Goal: Task Accomplishment & Management: Complete application form

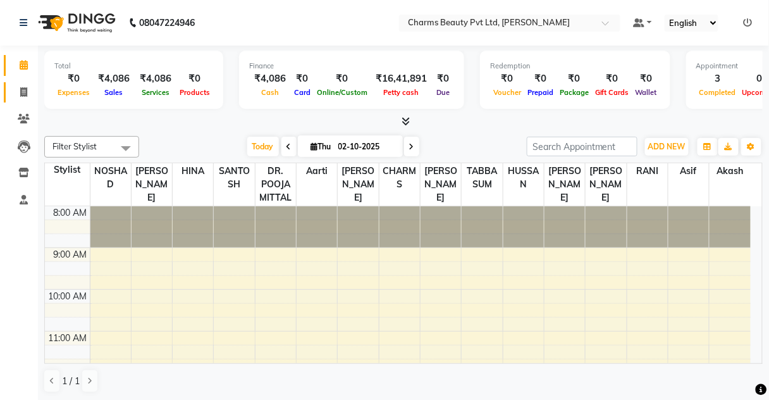
click at [24, 99] on link "Invoice" at bounding box center [19, 92] width 30 height 21
select select "service"
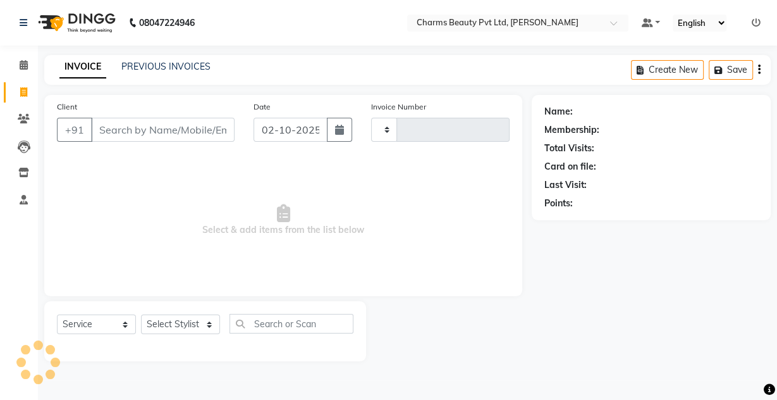
type input "2732"
select select "3743"
click at [111, 135] on input "Client" at bounding box center [163, 130] width 144 height 24
click at [162, 67] on link "PREVIOUS INVOICES" at bounding box center [165, 66] width 89 height 11
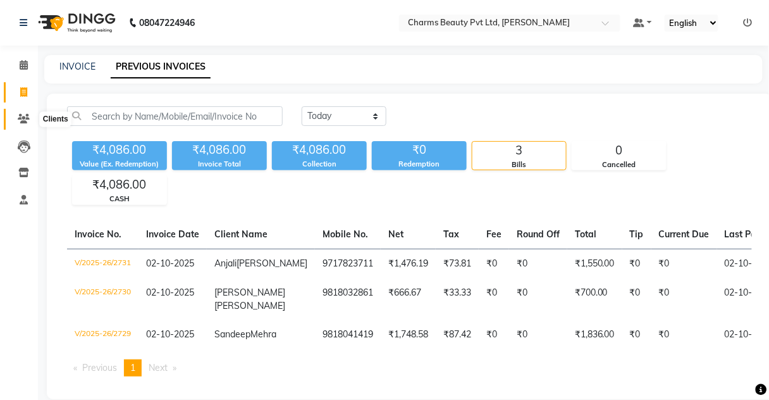
drag, startPoint x: 26, startPoint y: 116, endPoint x: 27, endPoint y: 89, distance: 27.8
click at [26, 117] on icon at bounding box center [24, 118] width 12 height 9
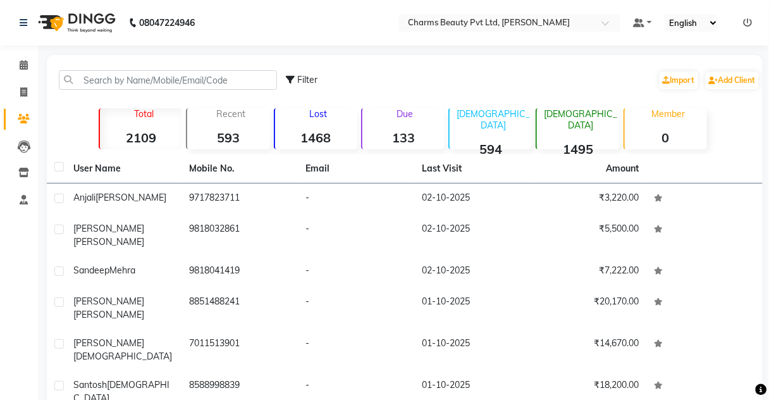
click at [37, 88] on app-home "08047224946 Select Location × Charms Beauty Pvt Ltd, [PERSON_NAME] Default Pane…" at bounding box center [384, 306] width 769 height 612
click at [34, 88] on body "08047224946 Select Location × Charms Beauty Pvt Ltd, [PERSON_NAME] Default Pane…" at bounding box center [384, 200] width 769 height 400
click at [24, 90] on icon at bounding box center [23, 91] width 7 height 9
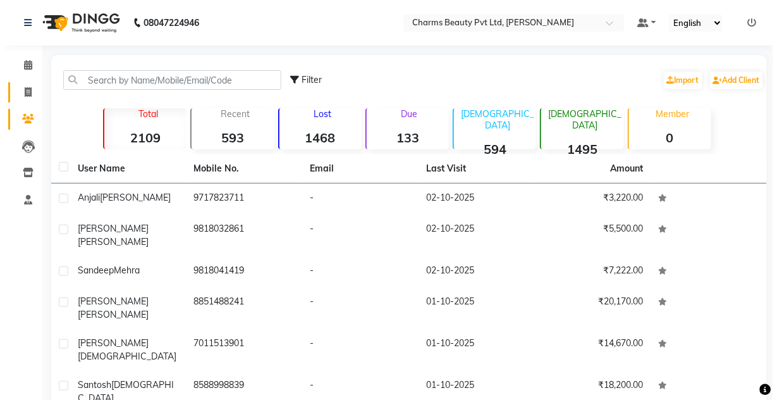
select select "3743"
select select "service"
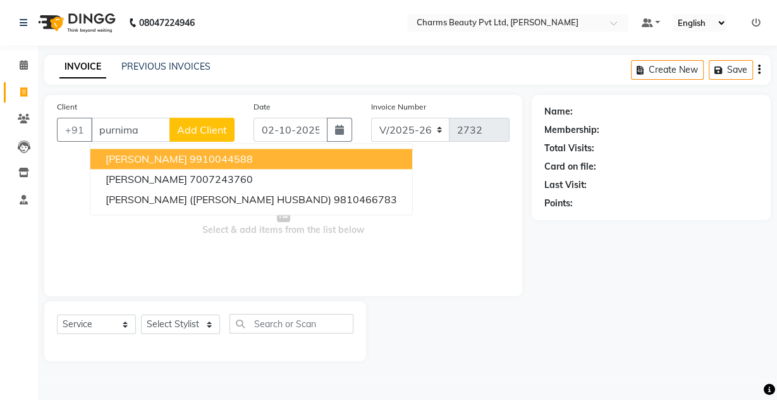
drag, startPoint x: 166, startPoint y: 158, endPoint x: 193, endPoint y: 218, distance: 66.3
click at [171, 159] on span "[PERSON_NAME]" at bounding box center [147, 158] width 82 height 13
type input "9910044588"
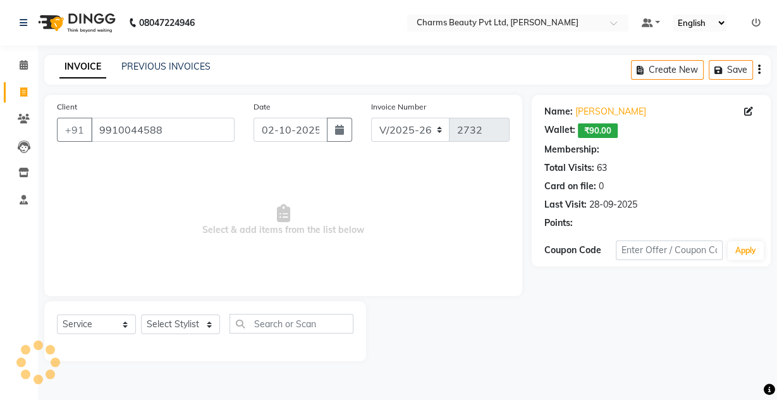
select select "1: Object"
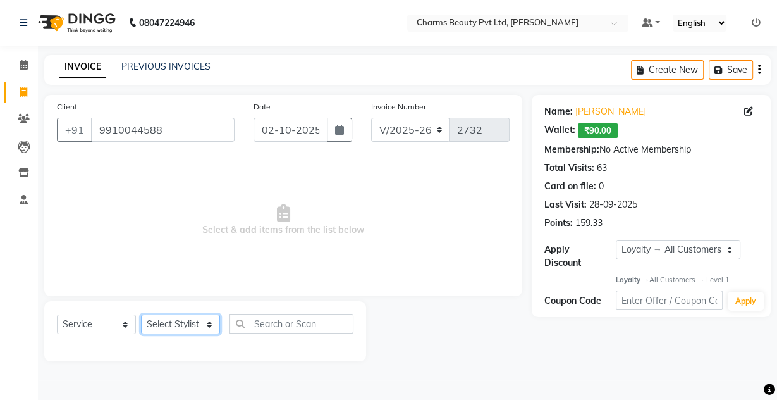
drag, startPoint x: 202, startPoint y: 328, endPoint x: 197, endPoint y: 323, distance: 7.2
click at [201, 327] on select "Select Stylist Aarti [PERSON_NAME] [PERSON_NAME] CHARMS DR. POOJA MITTAL HINA […" at bounding box center [180, 324] width 79 height 20
click at [141, 314] on select "Select Stylist Aarti [PERSON_NAME] [PERSON_NAME] CHARMS DR. POOJA MITTAL HINA […" at bounding box center [180, 324] width 79 height 20
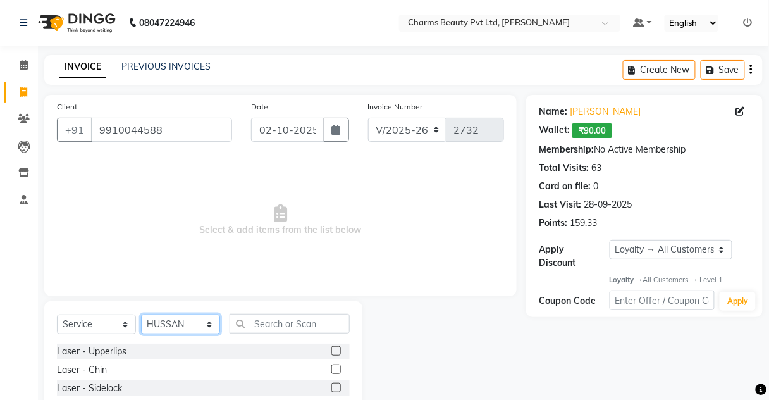
click at [201, 322] on select "Select Stylist Aarti [PERSON_NAME] [PERSON_NAME] CHARMS DR. POOJA MITTAL HINA […" at bounding box center [180, 324] width 79 height 20
select select "17827"
click at [141, 314] on select "Select Stylist Aarti [PERSON_NAME] [PERSON_NAME] CHARMS DR. POOJA MITTAL HINA […" at bounding box center [180, 324] width 79 height 20
click at [254, 333] on div "Select Service Product Membership Package Voucher Prepaid Gift Card Select Styl…" at bounding box center [203, 329] width 293 height 30
click at [254, 326] on input "text" at bounding box center [290, 324] width 120 height 20
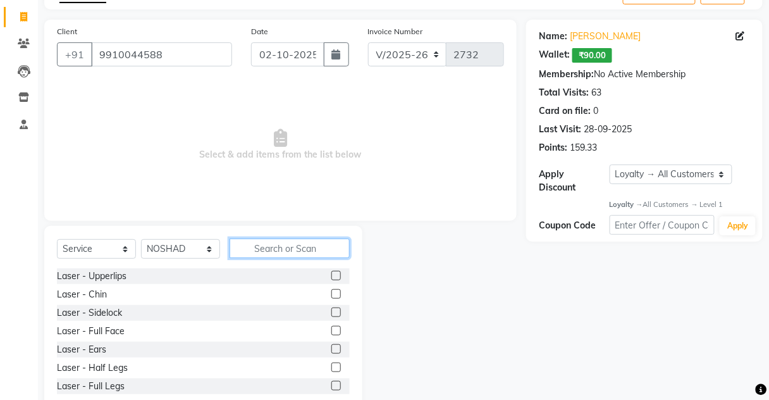
scroll to position [106, 0]
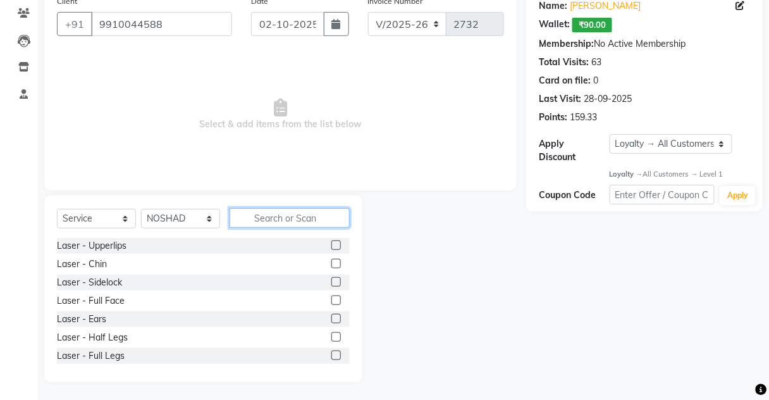
click at [242, 215] on input "text" at bounding box center [290, 218] width 120 height 20
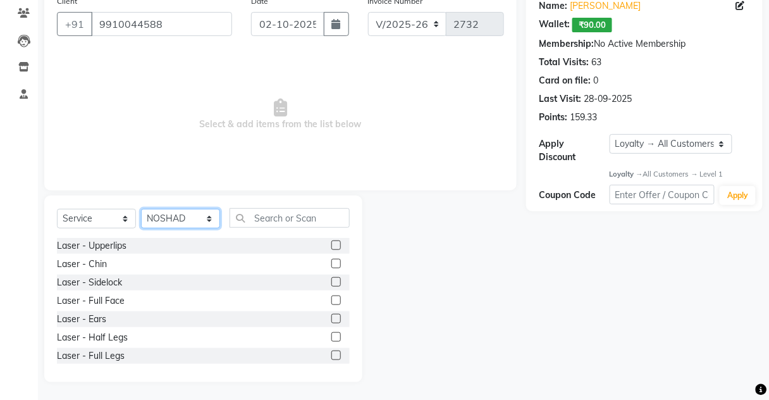
click at [204, 223] on select "Select Stylist Aarti [PERSON_NAME] [PERSON_NAME] CHARMS DR. POOJA MITTAL HINA […" at bounding box center [180, 219] width 79 height 20
click at [352, 195] on div "Select Service Product Membership Package Voucher Prepaid Gift Card Select Styl…" at bounding box center [203, 288] width 318 height 187
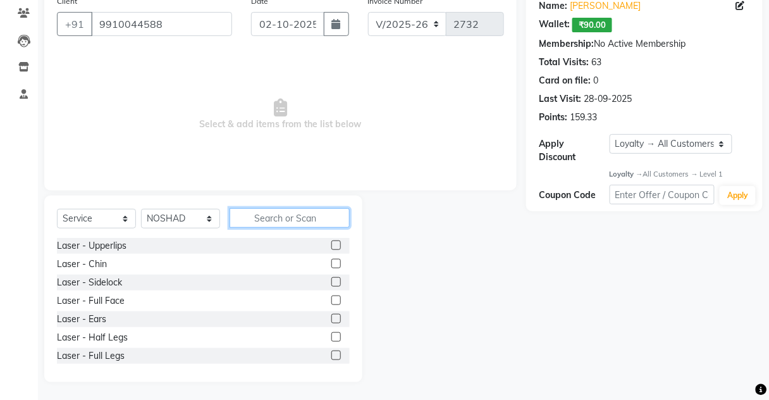
click at [252, 223] on input "text" at bounding box center [290, 218] width 120 height 20
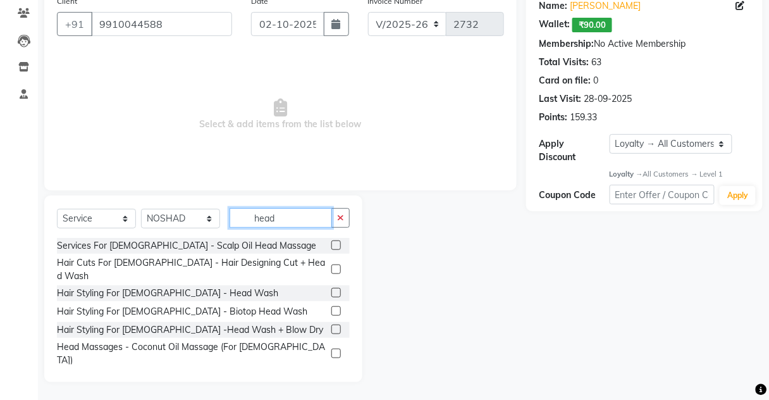
scroll to position [55, 0]
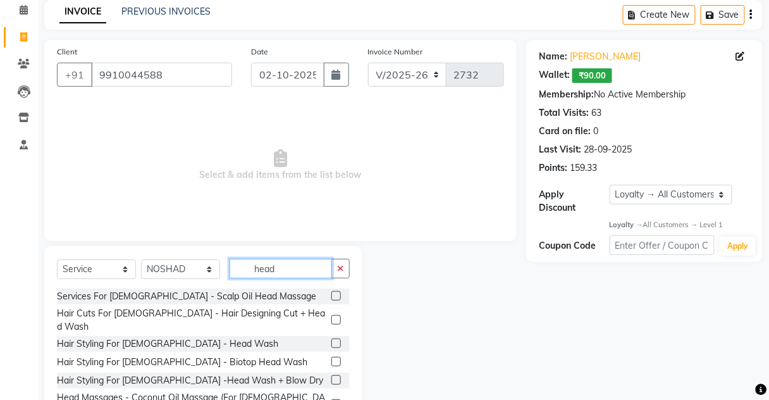
type input "head"
click at [195, 263] on select "Select Stylist Aarti [PERSON_NAME] [PERSON_NAME] CHARMS DR. POOJA MITTAL HINA […" at bounding box center [180, 269] width 79 height 20
select select "87460"
click at [141, 259] on select "Select Stylist Aarti [PERSON_NAME] [PERSON_NAME] CHARMS DR. POOJA MITTAL HINA […" at bounding box center [180, 269] width 79 height 20
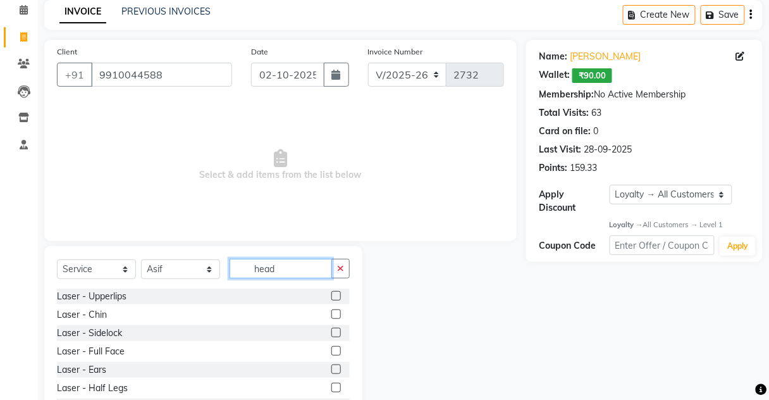
click at [303, 259] on input "head" at bounding box center [281, 269] width 102 height 20
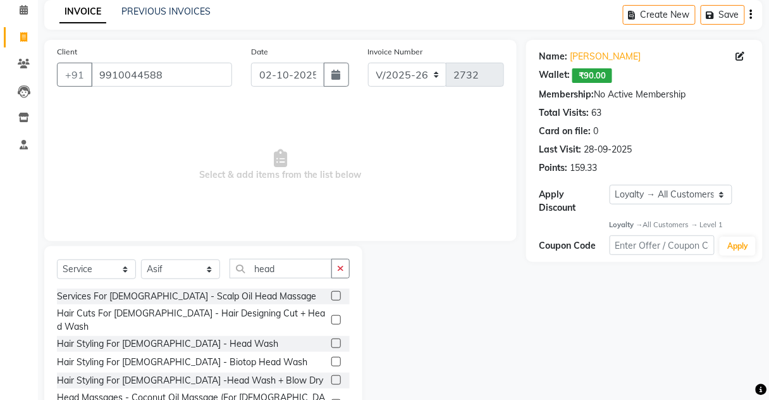
click at [331, 293] on label at bounding box center [335, 295] width 9 height 9
click at [331, 293] on input "checkbox" at bounding box center [335, 296] width 8 height 8
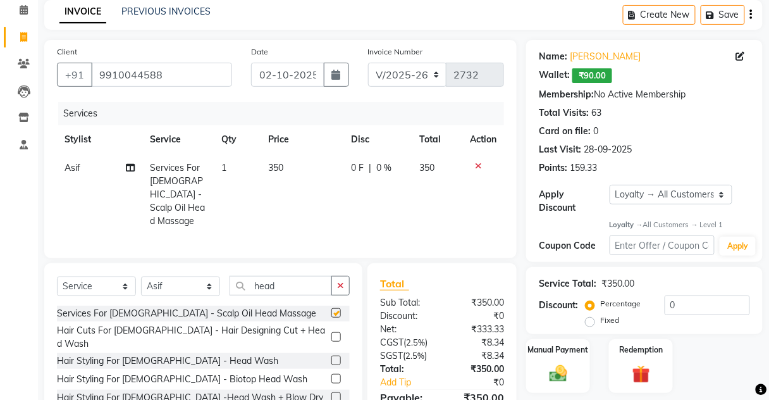
checkbox input "false"
click at [310, 176] on td "350" at bounding box center [302, 195] width 83 height 82
select select "87460"
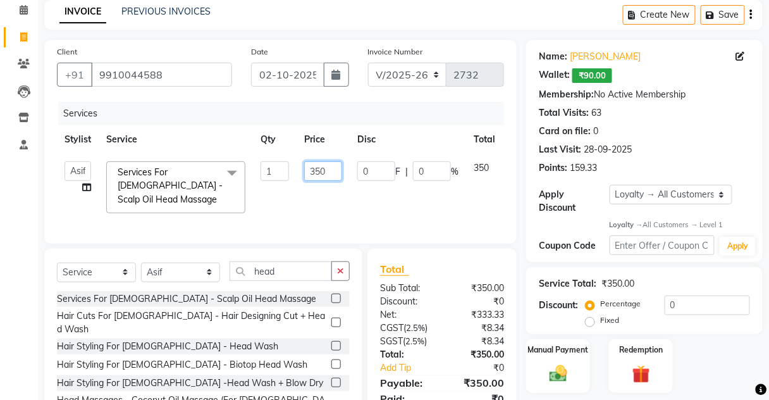
click at [314, 163] on input "350" at bounding box center [323, 171] width 38 height 20
type input "550"
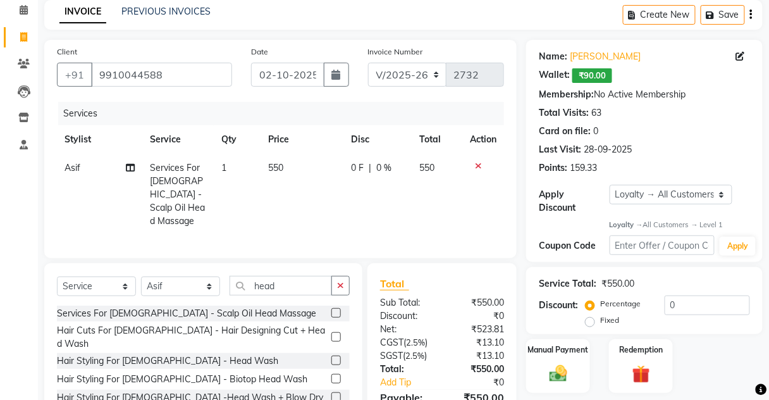
click at [299, 206] on td "550" at bounding box center [302, 195] width 83 height 82
select select "87460"
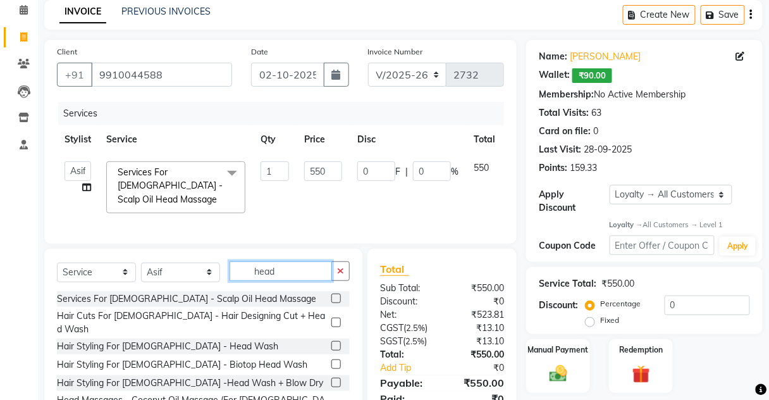
click at [287, 278] on input "head" at bounding box center [281, 271] width 102 height 20
type input "h"
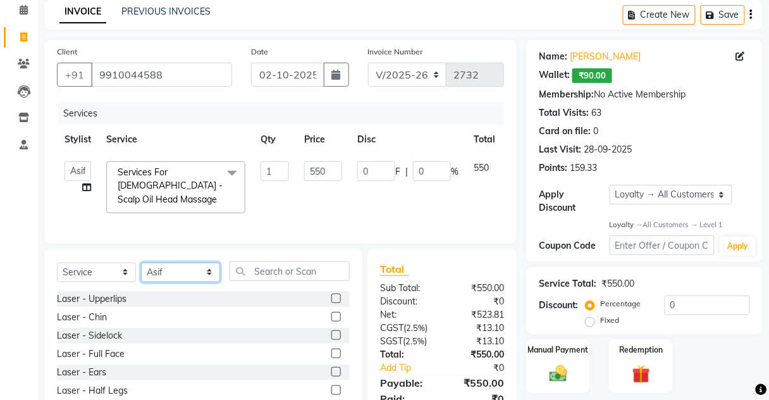
click at [202, 282] on select "Select Stylist Aarti [PERSON_NAME] [PERSON_NAME] CHARMS DR. POOJA MITTAL HINA […" at bounding box center [180, 273] width 79 height 20
select select "17827"
click at [141, 269] on select "Select Stylist Aarti [PERSON_NAME] [PERSON_NAME] CHARMS DR. POOJA MITTAL HINA […" at bounding box center [180, 273] width 79 height 20
click at [264, 281] on input "text" at bounding box center [290, 271] width 120 height 20
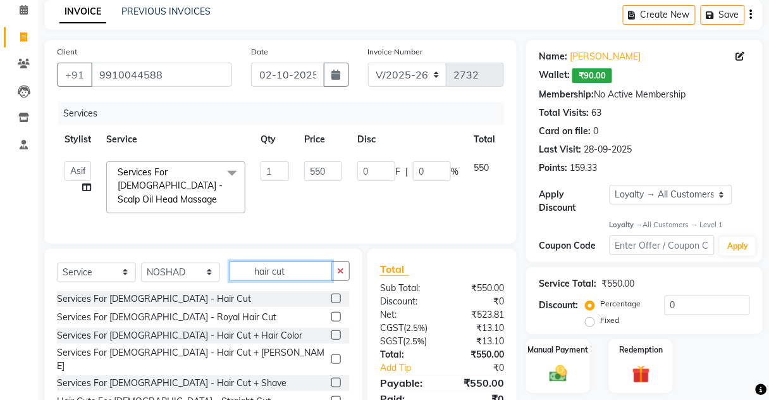
type input "hair cut"
click at [331, 294] on label at bounding box center [335, 298] width 9 height 9
click at [331, 295] on input "checkbox" at bounding box center [335, 299] width 8 height 8
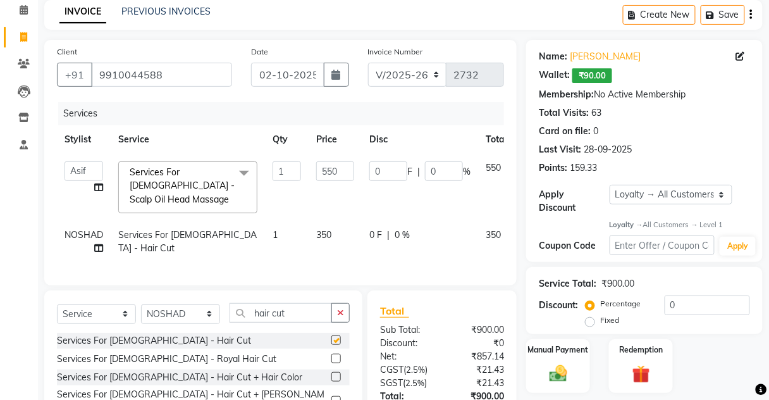
scroll to position [106, 0]
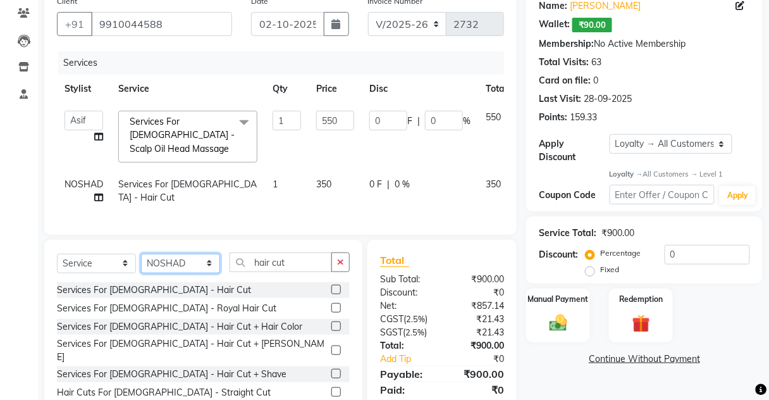
checkbox input "false"
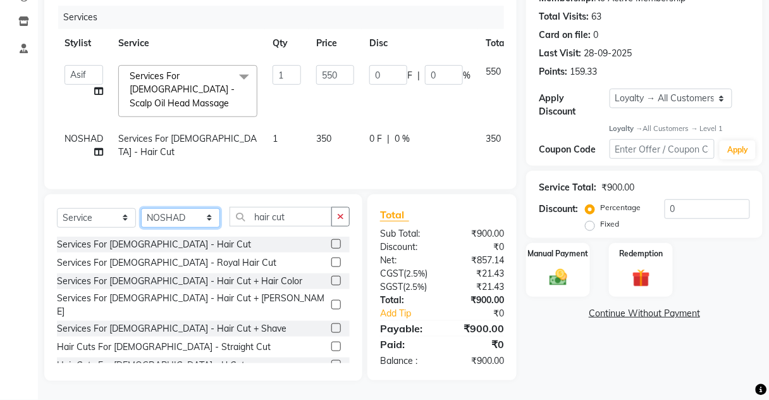
drag, startPoint x: 197, startPoint y: 224, endPoint x: 188, endPoint y: 211, distance: 15.4
click at [197, 224] on select "Select Stylist Aarti [PERSON_NAME] [PERSON_NAME] CHARMS DR. POOJA MITTAL HINA […" at bounding box center [180, 218] width 79 height 20
select select "72250"
click at [141, 208] on select "Select Stylist Aarti [PERSON_NAME] [PERSON_NAME] CHARMS DR. POOJA MITTAL HINA […" at bounding box center [180, 218] width 79 height 20
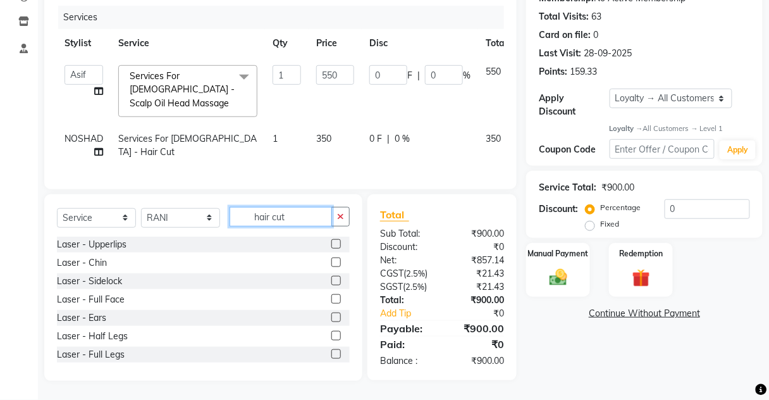
click at [283, 213] on input "hair cut" at bounding box center [281, 217] width 102 height 20
type input "h"
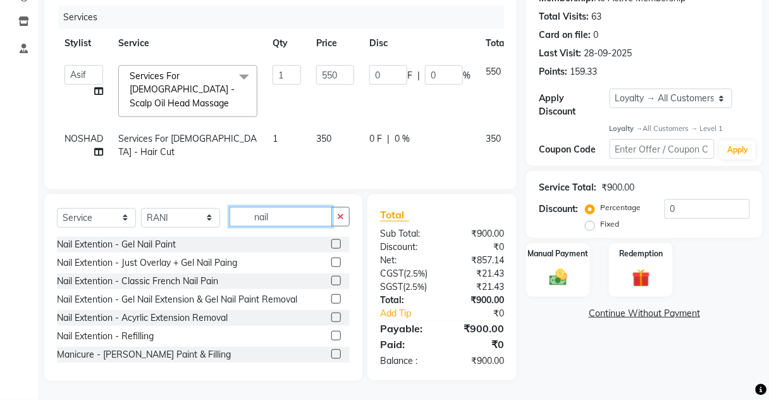
type input "nail"
click at [331, 242] on label at bounding box center [335, 243] width 9 height 9
click at [331, 242] on input "checkbox" at bounding box center [335, 244] width 8 height 8
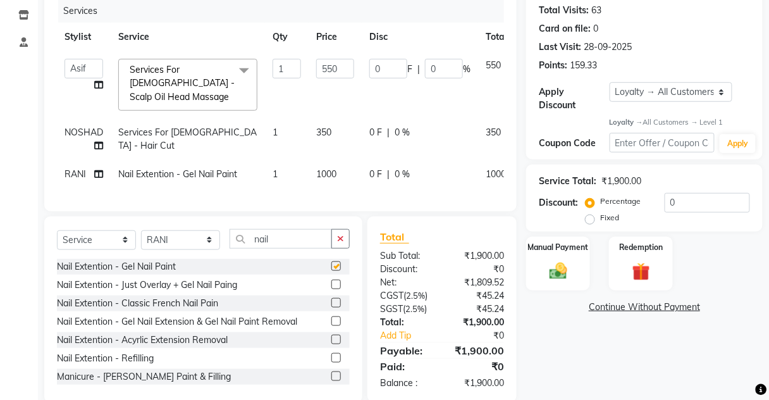
click at [296, 177] on td "1" at bounding box center [287, 174] width 44 height 28
checkbox input "false"
select select "72250"
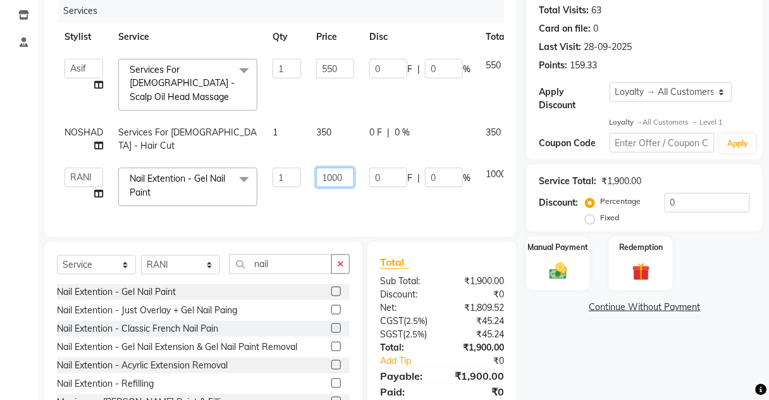
click at [323, 175] on input "1000" at bounding box center [335, 178] width 38 height 20
click at [330, 175] on input "1000" at bounding box center [335, 178] width 38 height 20
type input "1200"
click at [317, 204] on div "Services Stylist Service Qty Price Disc Total Action Aarti [PERSON_NAME] [PERSO…" at bounding box center [280, 111] width 447 height 225
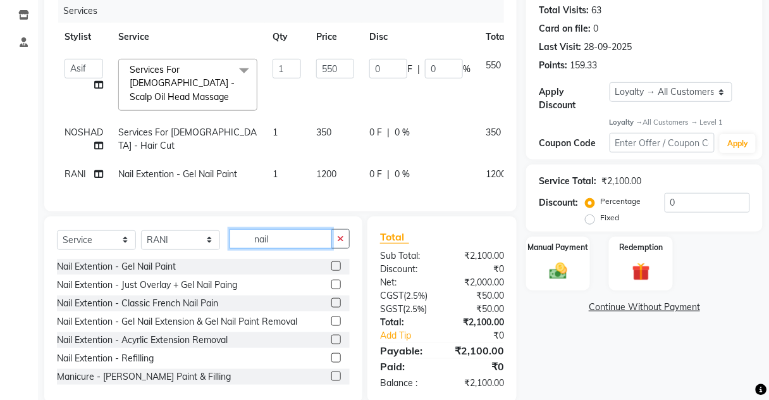
click at [269, 241] on input "nail" at bounding box center [281, 239] width 102 height 20
click at [198, 250] on select "Select Stylist Aarti [PERSON_NAME] [PERSON_NAME] CHARMS DR. POOJA MITTAL HINA […" at bounding box center [180, 240] width 79 height 20
select select "87460"
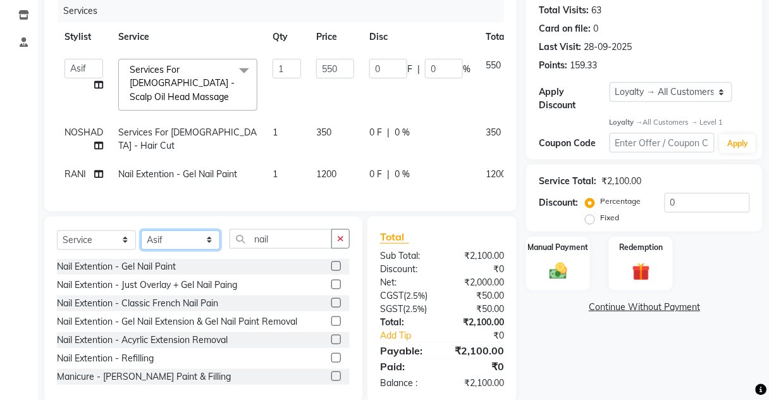
click at [141, 237] on select "Select Stylist Aarti [PERSON_NAME] [PERSON_NAME] CHARMS DR. POOJA MITTAL HINA […" at bounding box center [180, 240] width 79 height 20
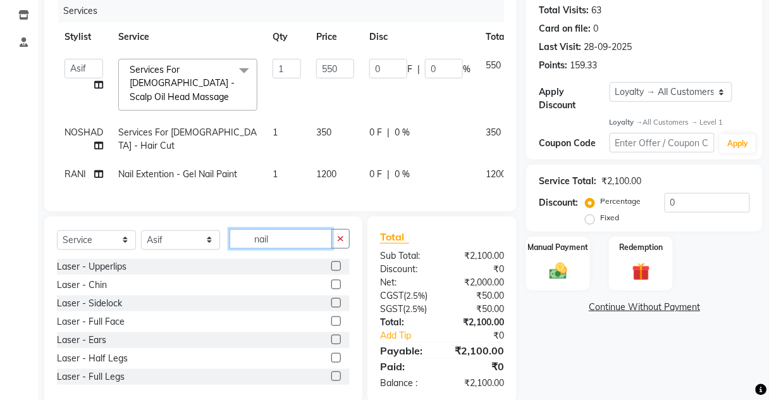
click at [291, 242] on input "nail" at bounding box center [281, 239] width 102 height 20
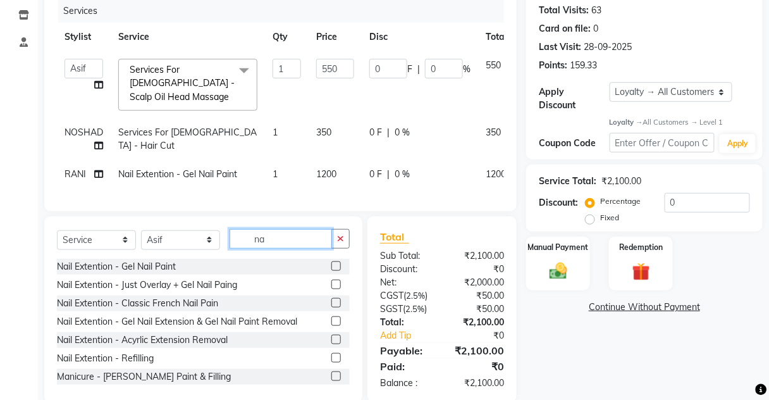
type input "n"
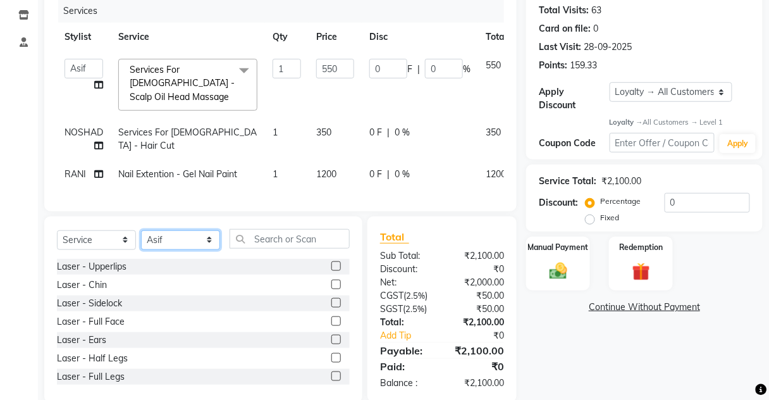
drag, startPoint x: 182, startPoint y: 240, endPoint x: 183, endPoint y: 247, distance: 6.5
click at [182, 245] on select "Select Stylist Aarti [PERSON_NAME] [PERSON_NAME] CHARMS DR. POOJA MITTAL HINA […" at bounding box center [180, 240] width 79 height 20
click at [141, 237] on select "Select Stylist Aarti [PERSON_NAME] [PERSON_NAME] CHARMS DR. POOJA MITTAL HINA […" at bounding box center [180, 240] width 79 height 20
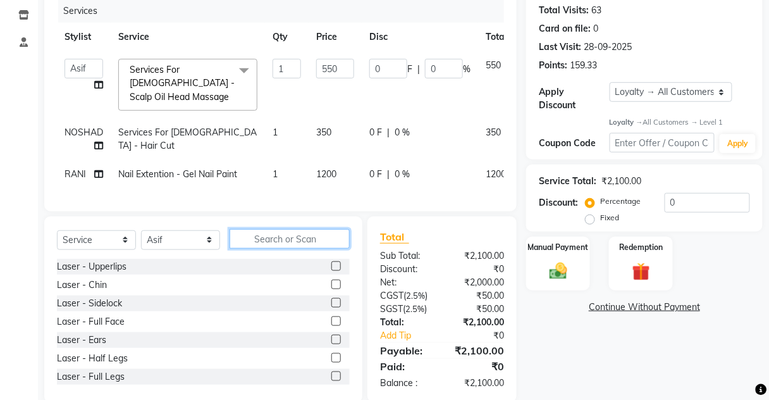
click at [269, 245] on input "text" at bounding box center [290, 239] width 120 height 20
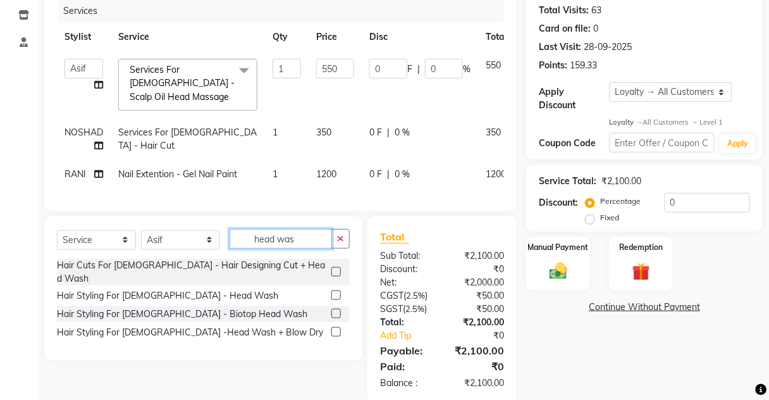
type input "head was"
click at [335, 290] on label at bounding box center [335, 294] width 9 height 9
click at [335, 292] on input "checkbox" at bounding box center [335, 296] width 8 height 8
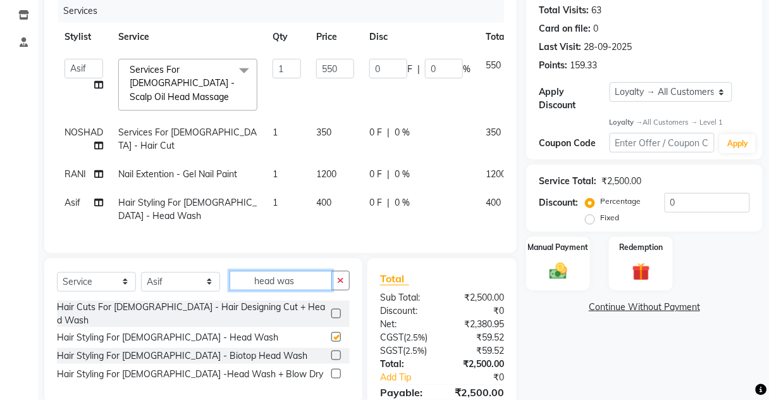
checkbox input "false"
click at [306, 287] on input "head was" at bounding box center [281, 281] width 102 height 20
type input "h"
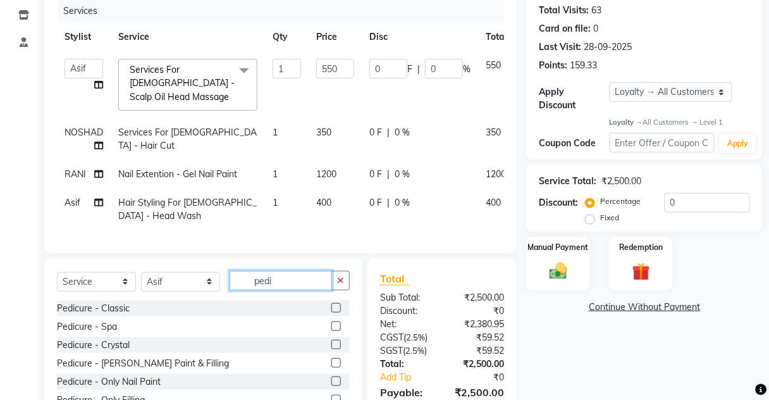
type input "pedi"
click at [331, 311] on label at bounding box center [335, 307] width 9 height 9
click at [331, 311] on input "checkbox" at bounding box center [335, 308] width 8 height 8
checkbox input "true"
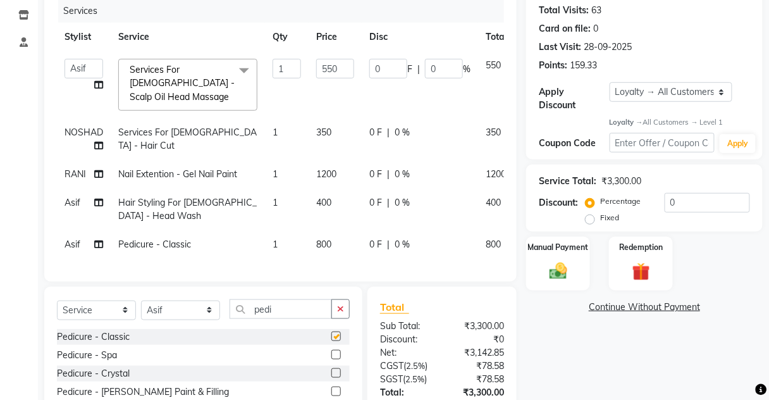
click at [313, 228] on td "400" at bounding box center [335, 210] width 53 height 42
select select "87460"
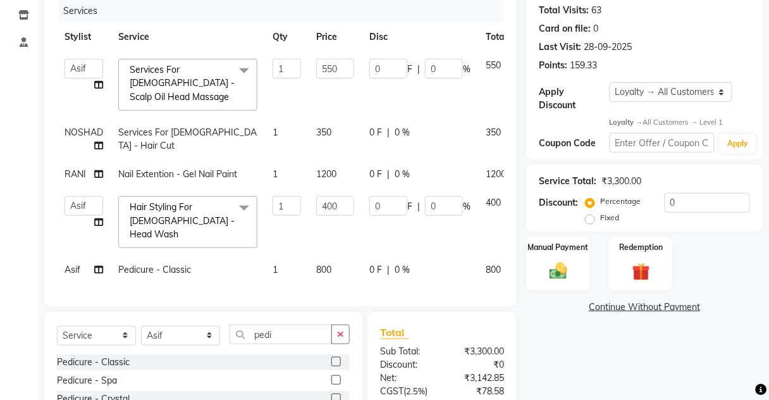
checkbox input "false"
click at [333, 237] on td "400" at bounding box center [335, 222] width 53 height 67
click at [330, 264] on span "800" at bounding box center [323, 269] width 15 height 11
select select "87460"
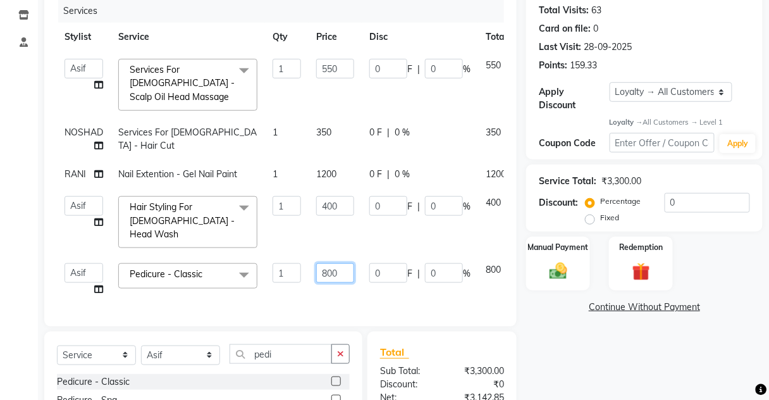
click at [326, 263] on input "800" at bounding box center [335, 273] width 38 height 20
type input "1000"
click at [330, 276] on div "Services Stylist Service Qty Price Disc Total Action Aarti [PERSON_NAME] [PERSO…" at bounding box center [280, 156] width 447 height 314
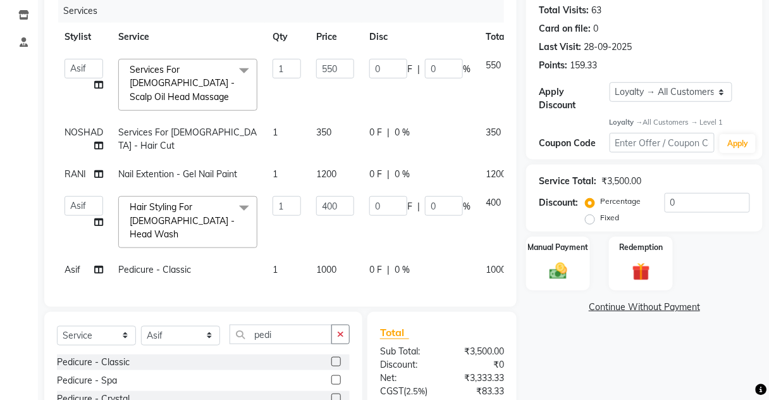
click at [576, 237] on div "Manual Payment" at bounding box center [558, 264] width 64 height 54
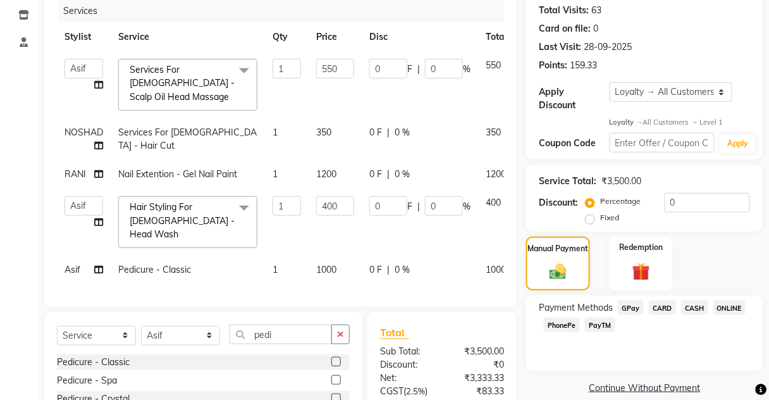
scroll to position [268, 0]
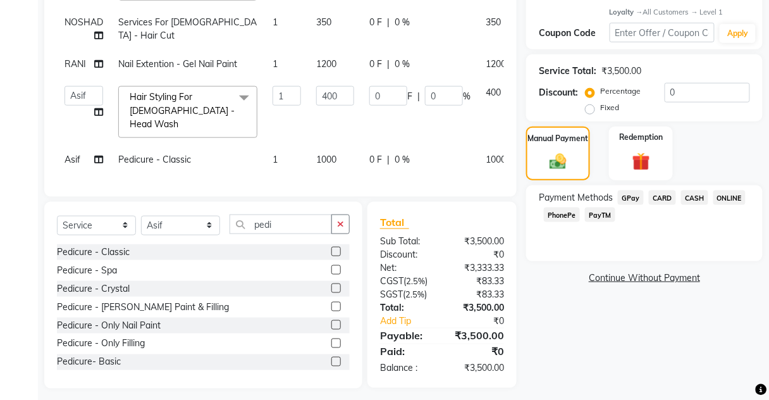
click at [691, 192] on span "CASH" at bounding box center [694, 197] width 27 height 15
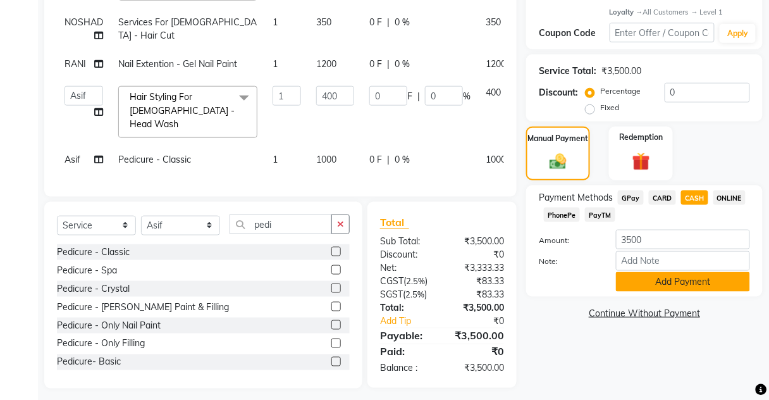
click at [695, 275] on button "Add Payment" at bounding box center [683, 282] width 134 height 20
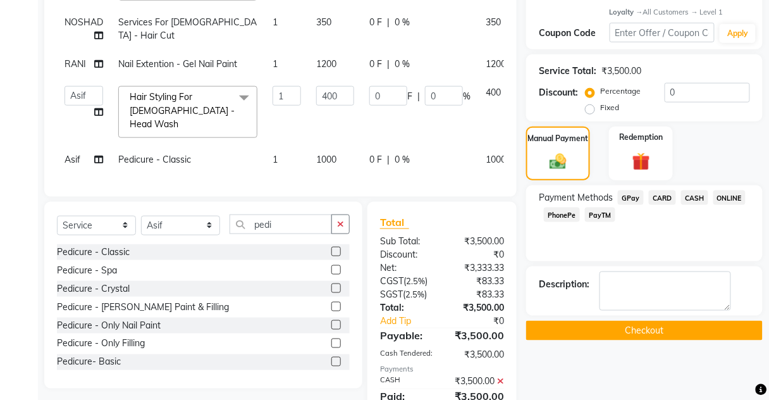
scroll to position [369, 0]
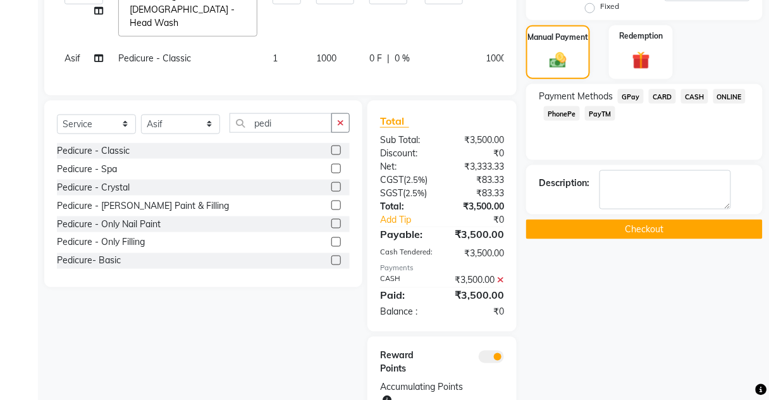
click at [648, 228] on button "Checkout" at bounding box center [644, 230] width 237 height 20
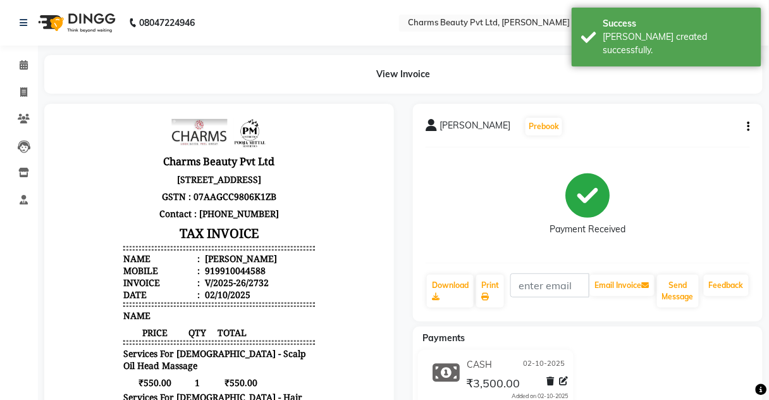
scroll to position [10, 0]
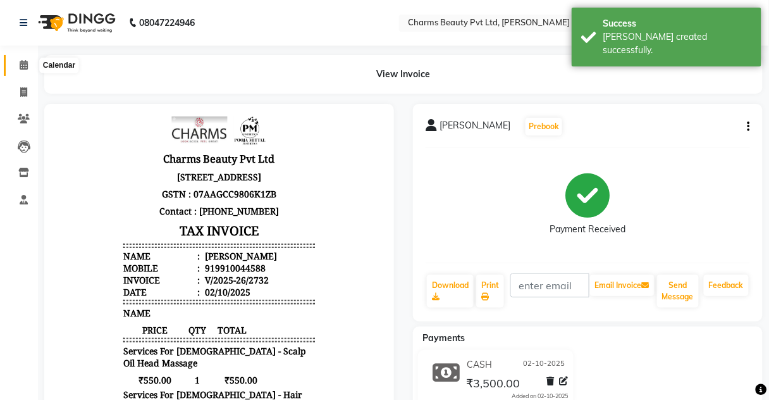
click at [13, 65] on span at bounding box center [24, 65] width 22 height 15
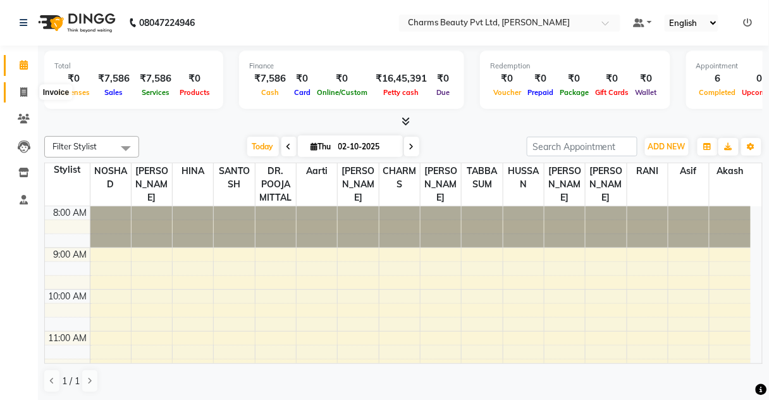
click at [23, 92] on icon at bounding box center [23, 91] width 7 height 9
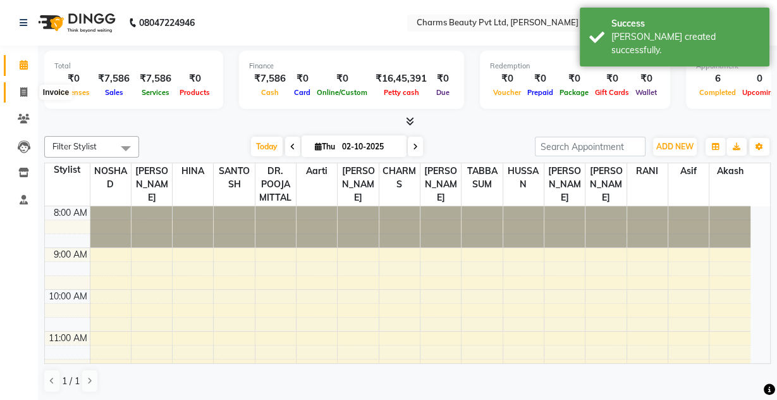
select select "service"
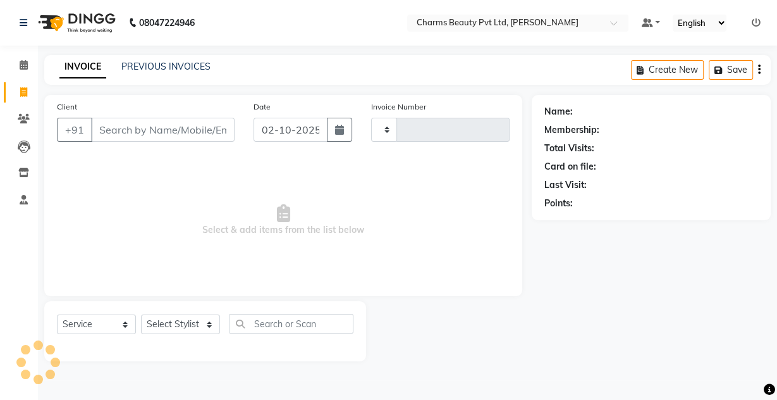
type input "2733"
select select "3743"
click at [147, 63] on link "PREVIOUS INVOICES" at bounding box center [165, 66] width 89 height 11
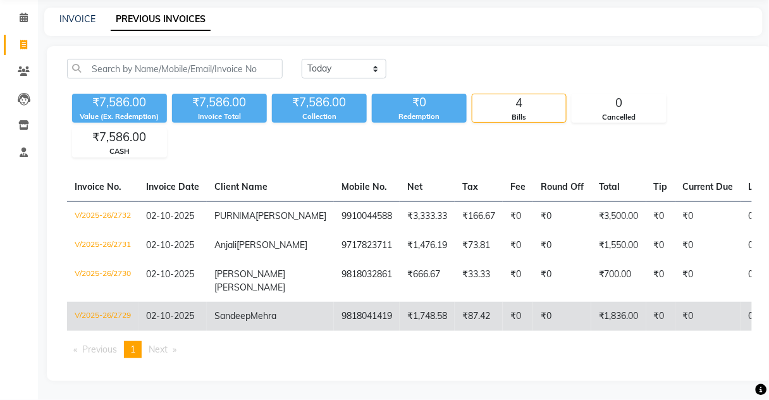
scroll to position [91, 0]
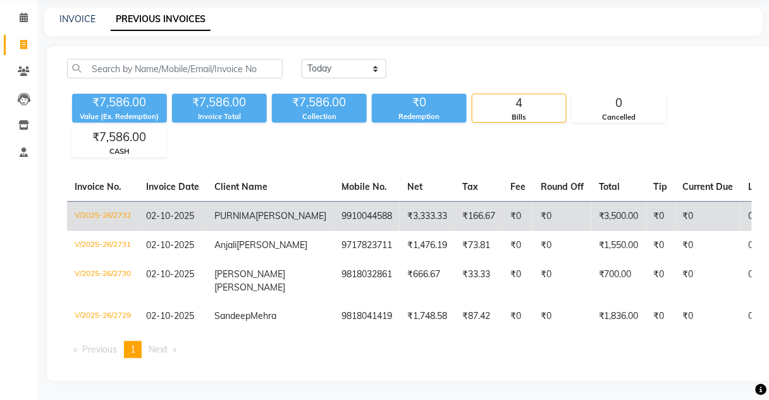
click at [334, 201] on td "9910044588" at bounding box center [367, 216] width 66 height 30
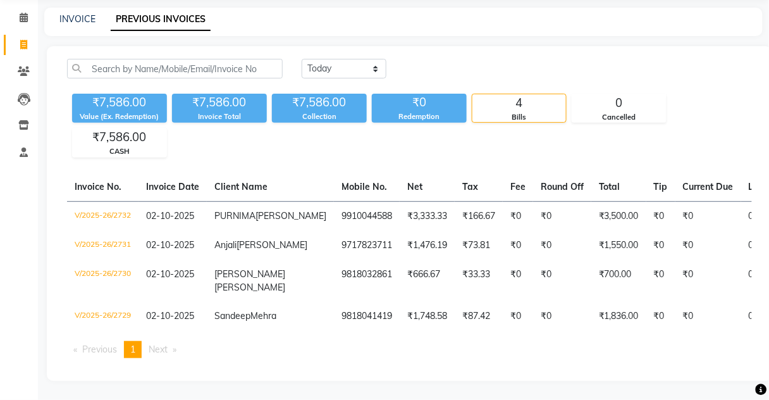
scroll to position [0, 0]
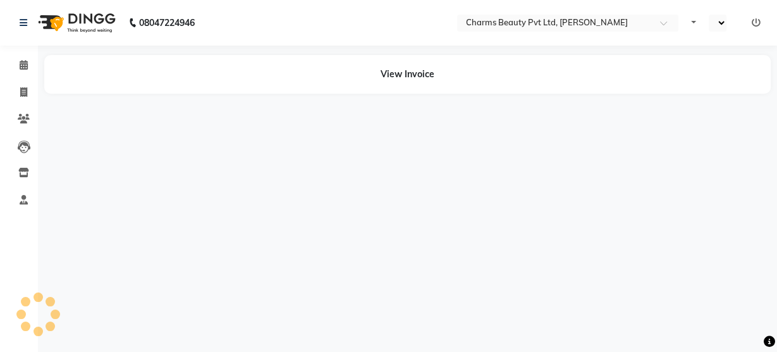
select select "en"
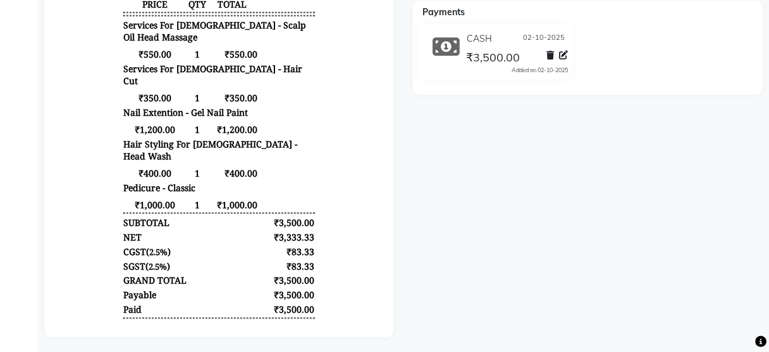
scroll to position [337, 0]
